Goal: Book appointment/travel/reservation

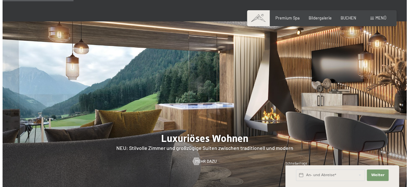
scroll to position [479, 0]
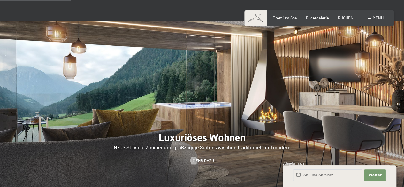
click at [369, 19] on span at bounding box center [370, 18] width 4 height 3
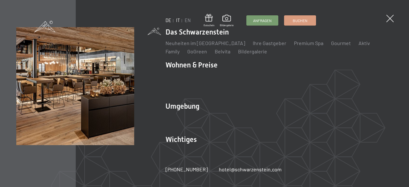
click at [177, 20] on link "IT" at bounding box center [178, 20] width 4 height 5
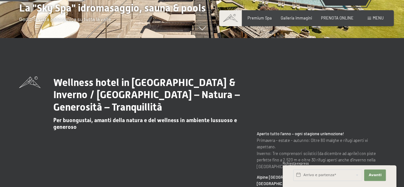
scroll to position [192, 0]
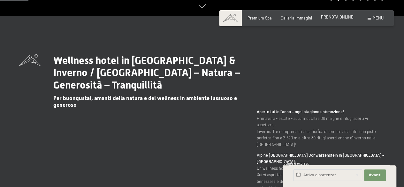
click at [343, 16] on span "PRENOTA ONLINE" at bounding box center [337, 16] width 33 height 5
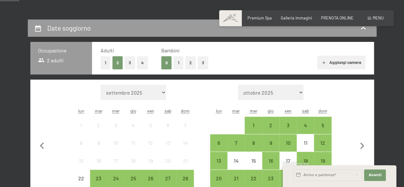
scroll to position [128, 0]
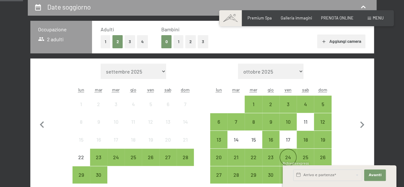
click at [287, 157] on div "24" at bounding box center [288, 163] width 16 height 16
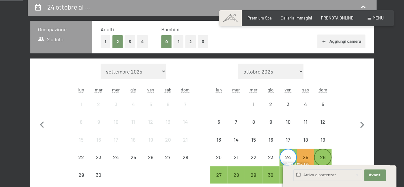
click at [325, 159] on div "26" at bounding box center [323, 163] width 16 height 16
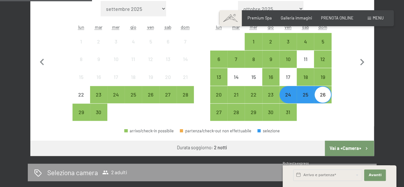
scroll to position [192, 0]
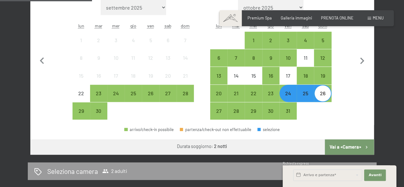
click at [348, 142] on button "Vai a «Camera»" at bounding box center [349, 146] width 49 height 15
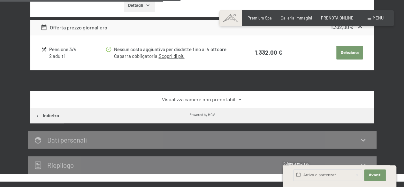
scroll to position [317, 0]
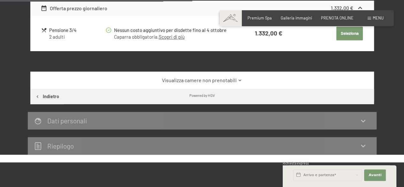
click at [240, 79] on icon at bounding box center [240, 80] width 5 height 5
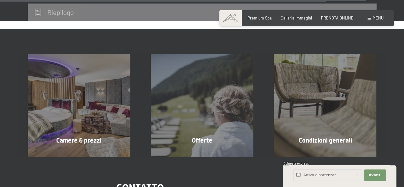
scroll to position [1946, 0]
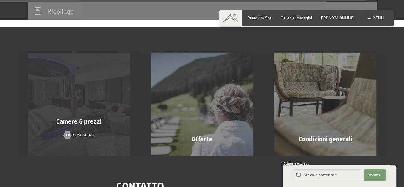
click at [92, 118] on span "Camere & prezzi" at bounding box center [78, 122] width 45 height 8
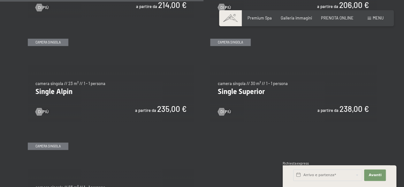
scroll to position [830, 0]
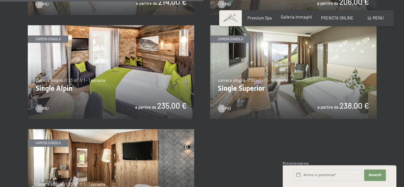
click at [305, 18] on span "Galleria immagini" at bounding box center [296, 16] width 31 height 5
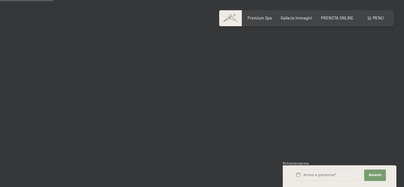
scroll to position [639, 0]
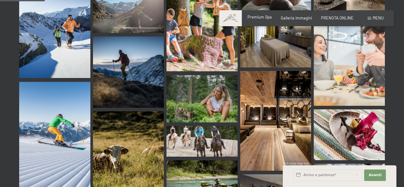
click at [250, 19] on span "Premium Spa" at bounding box center [260, 16] width 24 height 5
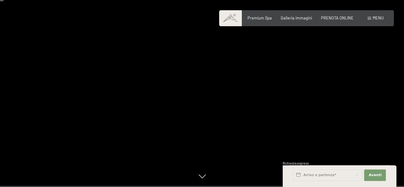
scroll to position [32, 0]
